Goal: Task Accomplishment & Management: Complete application form

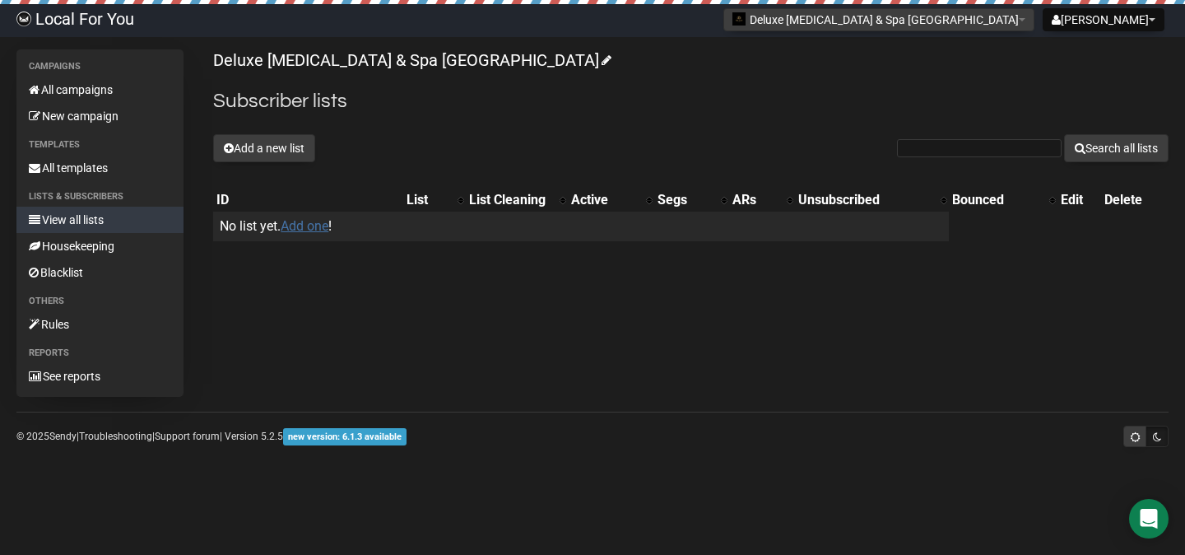
click at [309, 224] on link "Add one" at bounding box center [305, 226] width 48 height 16
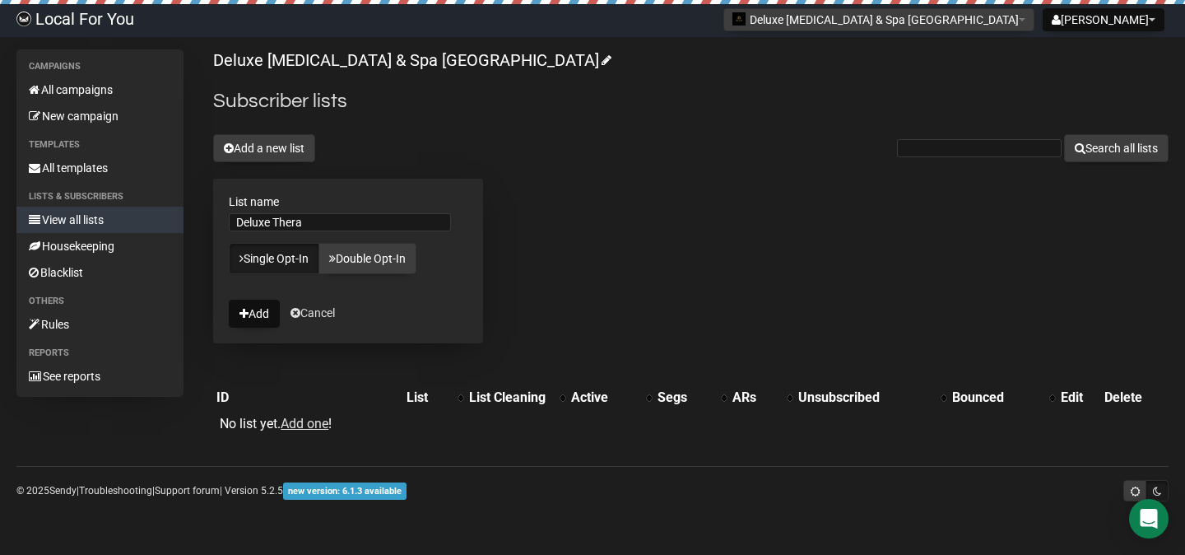
click at [391, 209] on form "List name Deluxe Thera Single Opt-In Double Opt-In Add Cancel" at bounding box center [348, 261] width 270 height 165
click at [375, 220] on input "Deluxe Thera" at bounding box center [340, 222] width 222 height 18
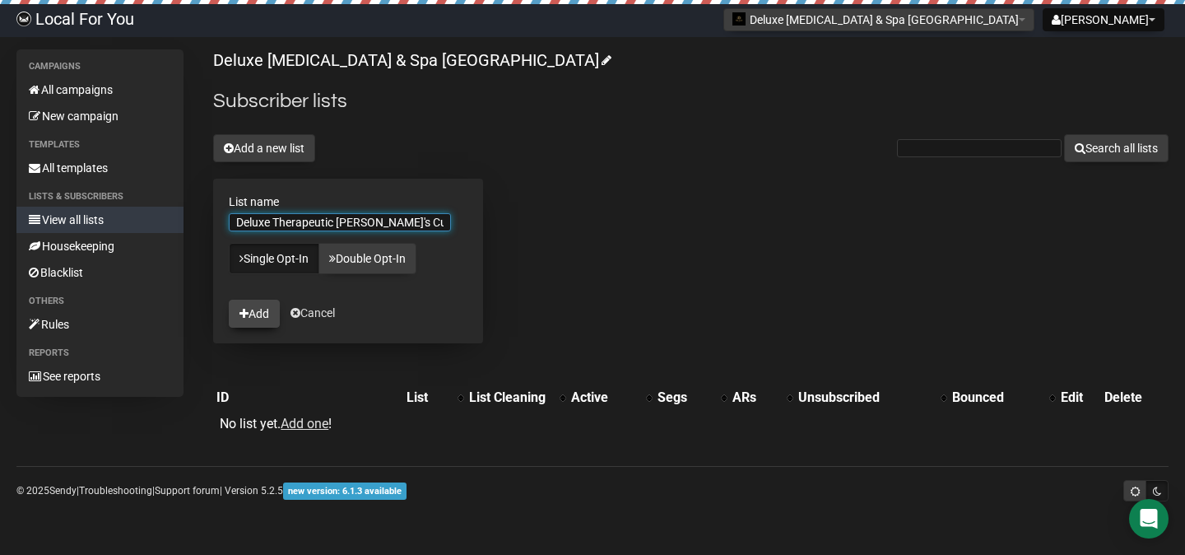
type input "Deluxe Therapeutic Houston's Customer"
click at [250, 312] on button "Add" at bounding box center [254, 313] width 51 height 28
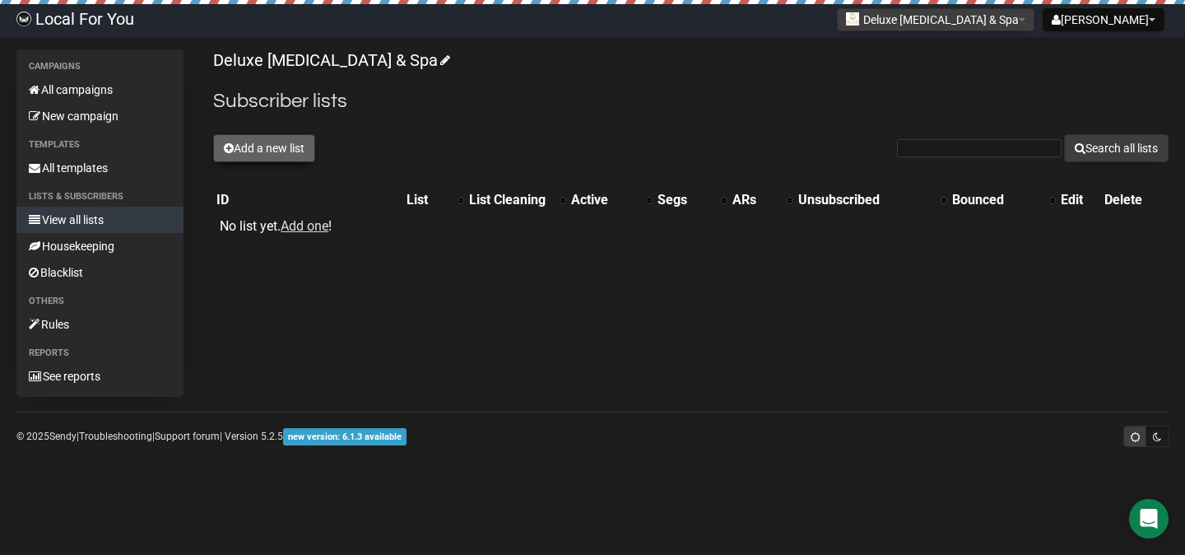
click at [264, 149] on button "Add a new list" at bounding box center [264, 148] width 102 height 28
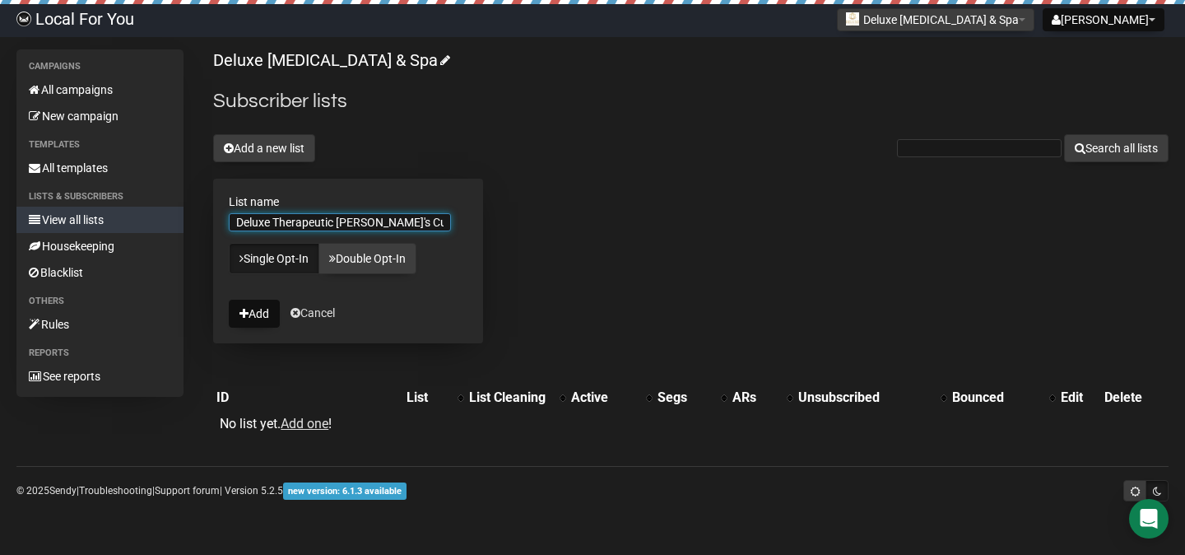
drag, startPoint x: 380, startPoint y: 222, endPoint x: 340, endPoint y: 223, distance: 40.3
click at [340, 223] on input "Deluxe Therapeutic Houston's Customer" at bounding box center [340, 222] width 222 height 18
type input "Deluxe Therapeutic Woodland's Customer"
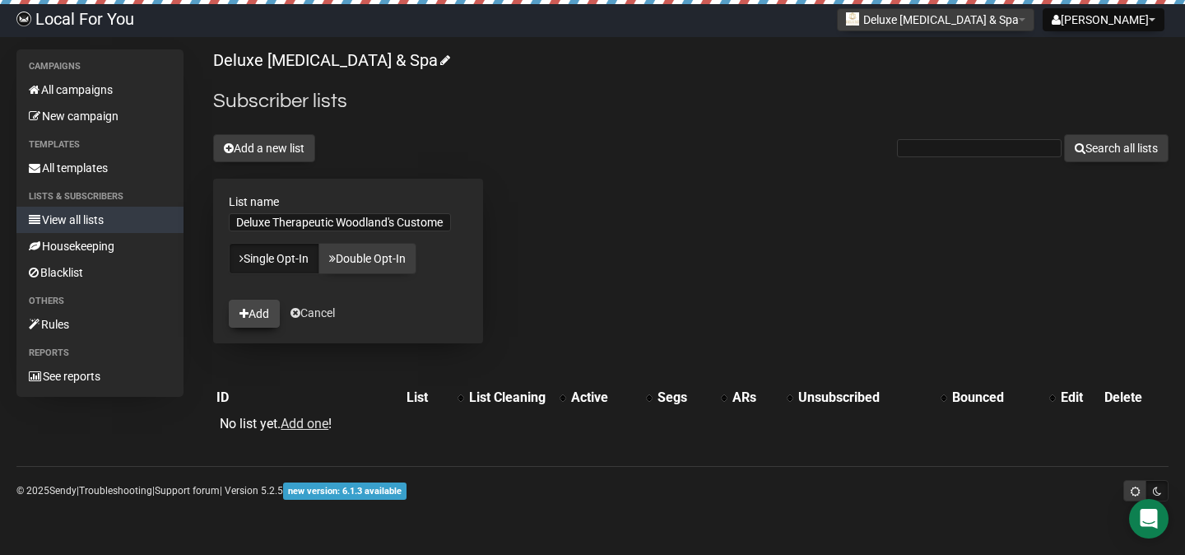
click at [254, 313] on button "Add" at bounding box center [254, 313] width 51 height 28
